Goal: Task Accomplishment & Management: Manage account settings

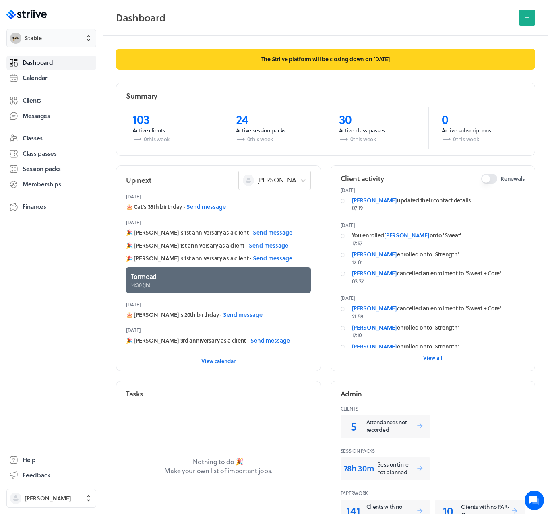
click at [60, 36] on span "Stable" at bounding box center [59, 38] width 68 height 8
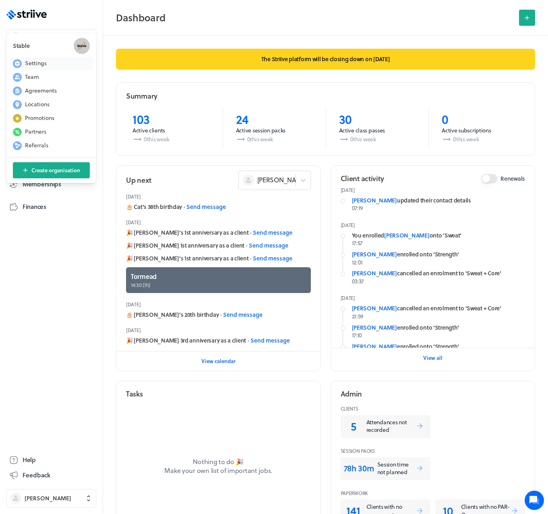
click at [39, 63] on span "Settings" at bounding box center [36, 63] width 22 height 8
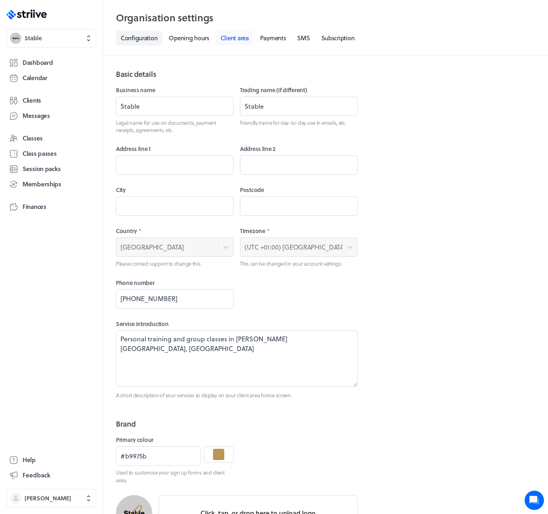
click at [252, 36] on link "Client area" at bounding box center [235, 38] width 38 height 15
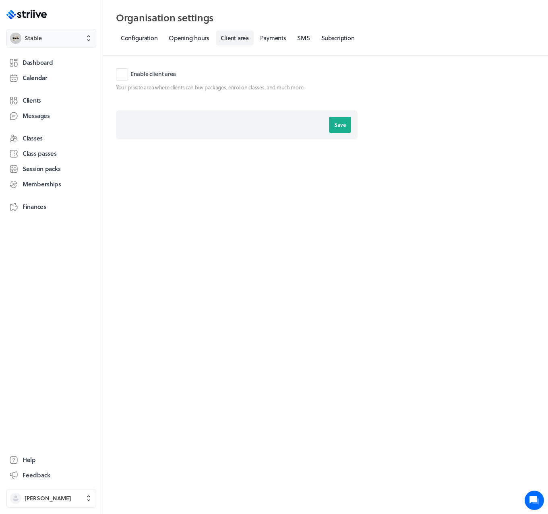
click at [51, 31] on button "Stable" at bounding box center [51, 38] width 90 height 19
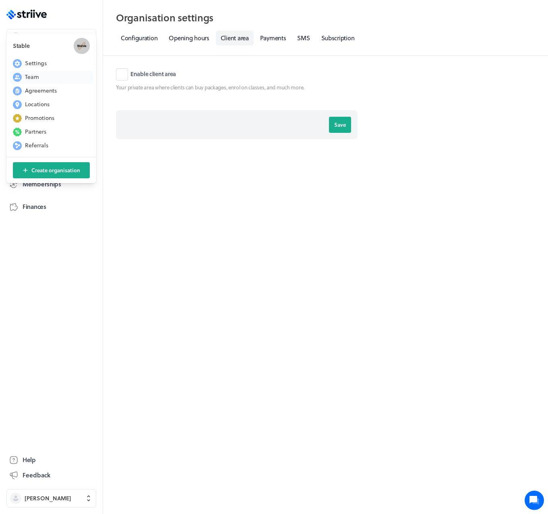
click at [40, 74] on button "Team" at bounding box center [51, 77] width 83 height 13
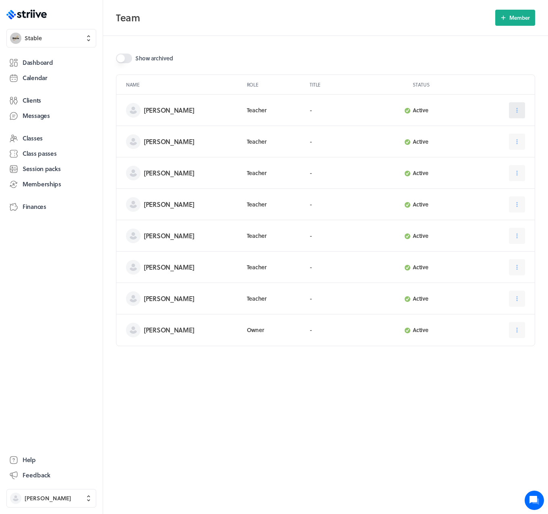
click at [515, 111] on icon at bounding box center [516, 110] width 7 height 7
click at [310, 394] on div "Show archived Name Role Title Status Emily Kendall Teacher - Active Edit Archiv…" at bounding box center [325, 275] width 445 height 478
click at [48, 42] on button "Stable" at bounding box center [51, 38] width 90 height 19
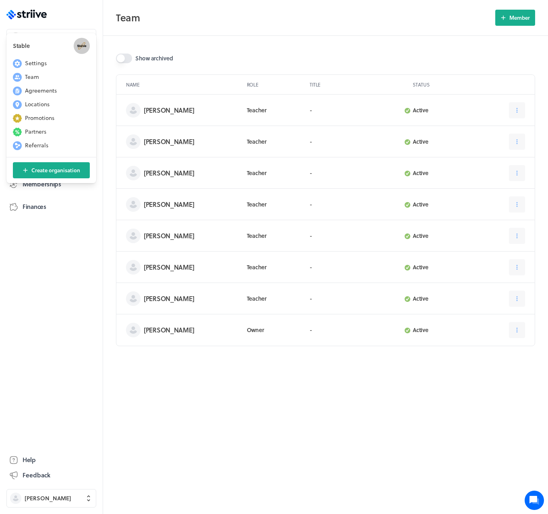
click at [45, 253] on div "Stable Settings Team Agreements Locations Promotions Partners Referrals Create …" at bounding box center [274, 257] width 548 height 514
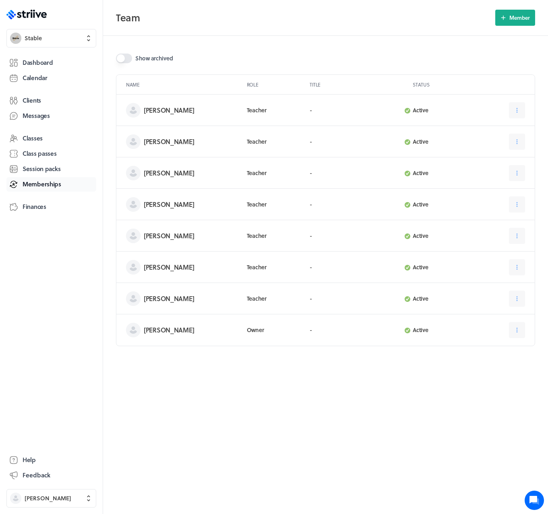
click at [31, 187] on span "Memberships" at bounding box center [42, 184] width 39 height 8
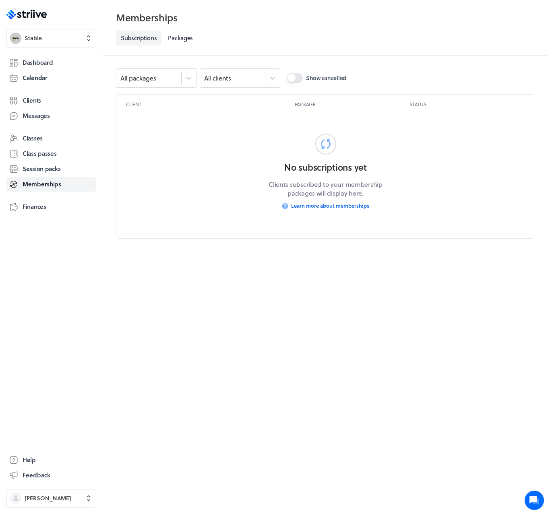
click at [289, 74] on button "Show cancelled" at bounding box center [294, 78] width 16 height 10
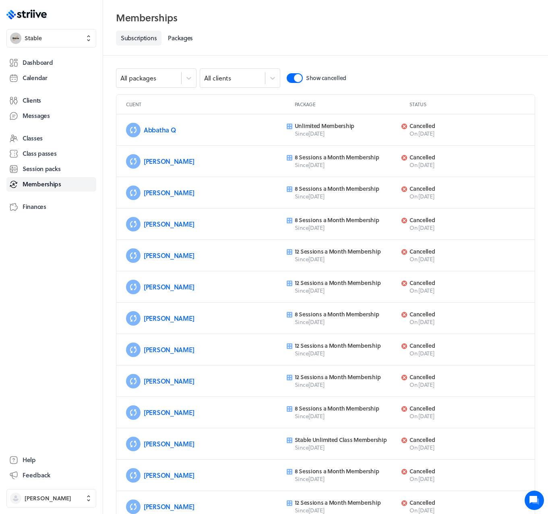
click at [297, 77] on button "Show cancelled" at bounding box center [294, 78] width 16 height 10
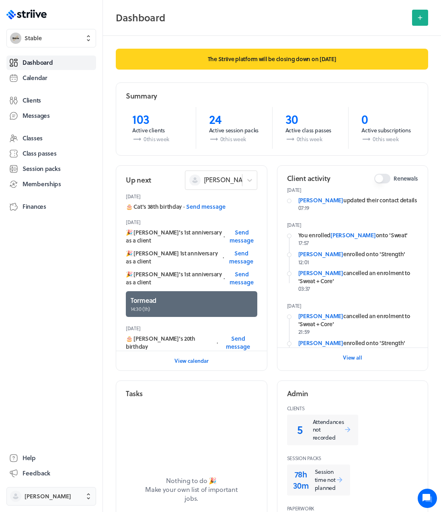
click at [49, 491] on button "Sophie Bankes" at bounding box center [51, 496] width 90 height 19
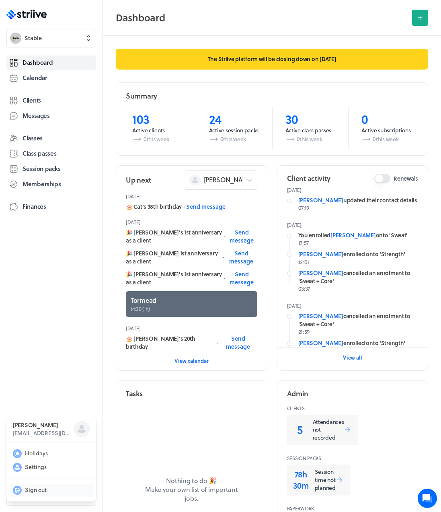
click at [43, 488] on span "Sign out" at bounding box center [36, 490] width 22 height 8
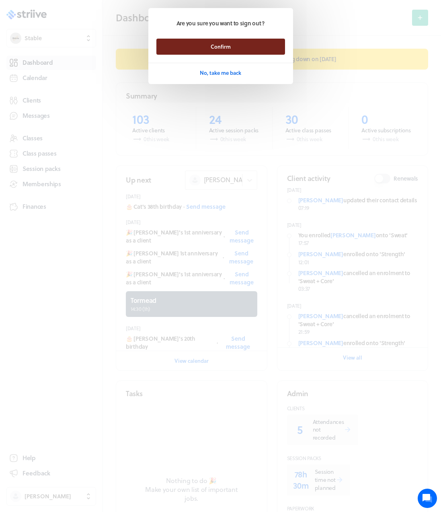
click at [245, 50] on button "Confirm" at bounding box center [221, 47] width 129 height 16
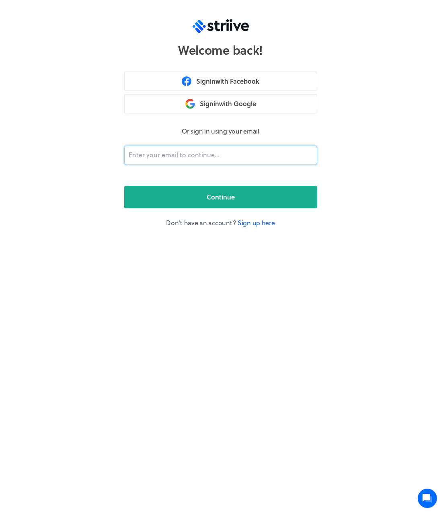
click at [210, 155] on input "email" at bounding box center [220, 155] width 193 height 19
type input "[PERSON_NAME][EMAIL_ADDRESS][DOMAIN_NAME]"
